Goal: Check status

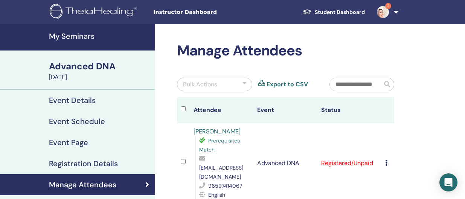
scroll to position [49, 0]
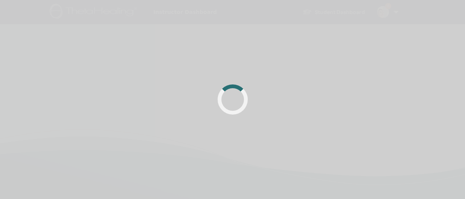
scroll to position [49, 0]
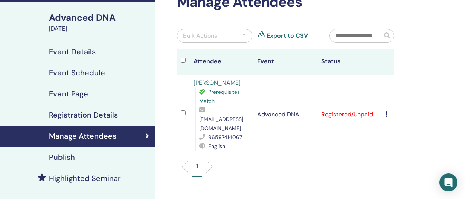
click at [283, 140] on td "Advanced DNA" at bounding box center [285, 115] width 64 height 80
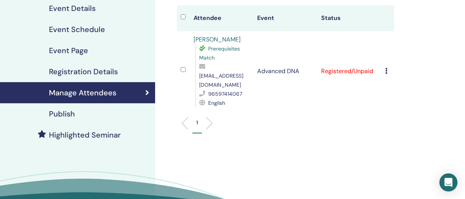
scroll to position [91, 0]
